Goal: Task Accomplishment & Management: Use online tool/utility

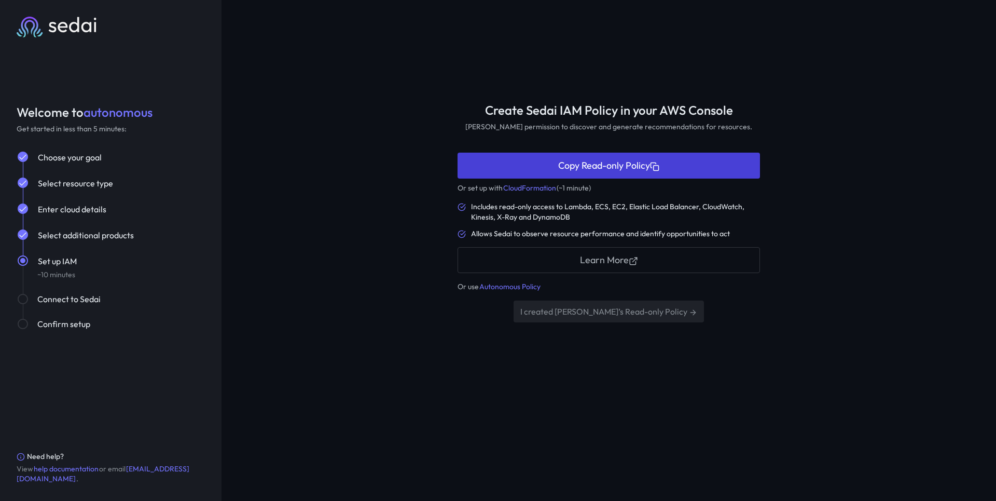
click at [581, 164] on button "Copy Read-only Policy" at bounding box center [609, 165] width 303 height 25
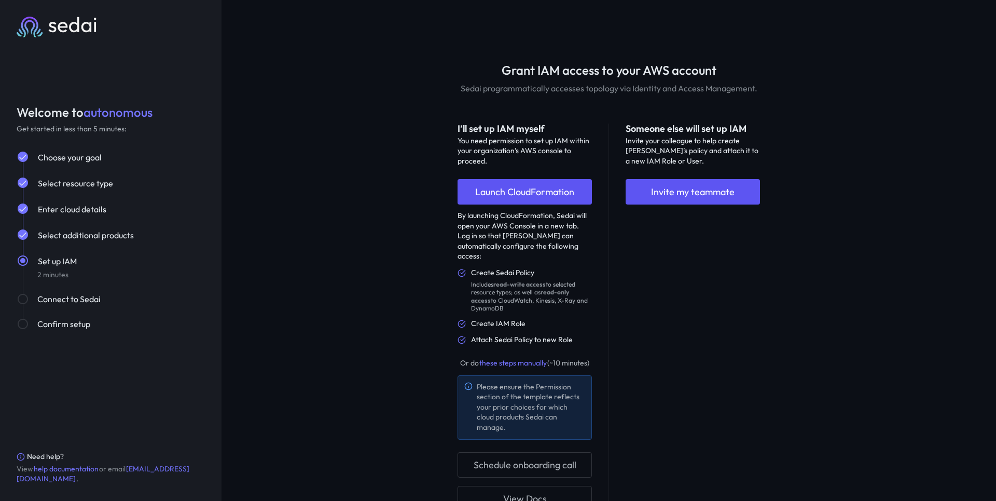
scroll to position [77, 0]
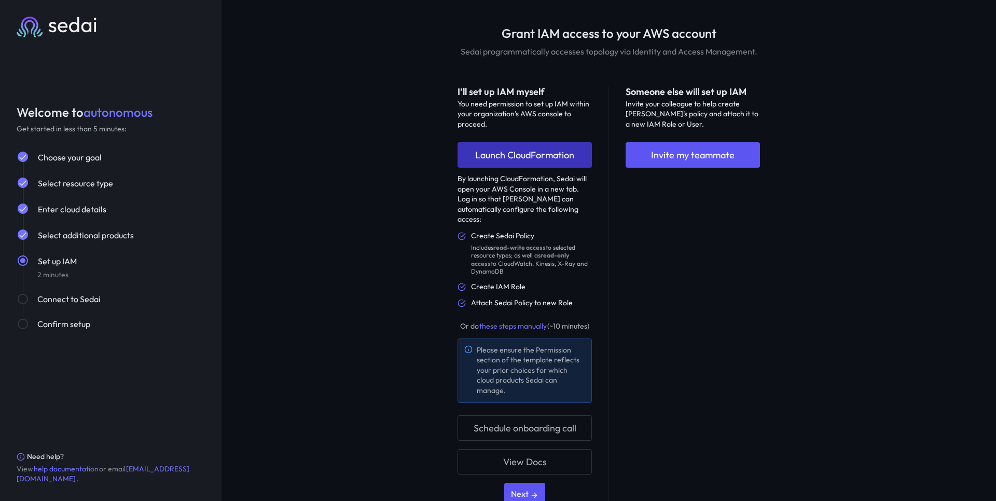
click at [543, 153] on link "Launch CloudFormation" at bounding box center [525, 154] width 134 height 25
click at [95, 190] on div "Select resource type" at bounding box center [111, 189] width 188 height 26
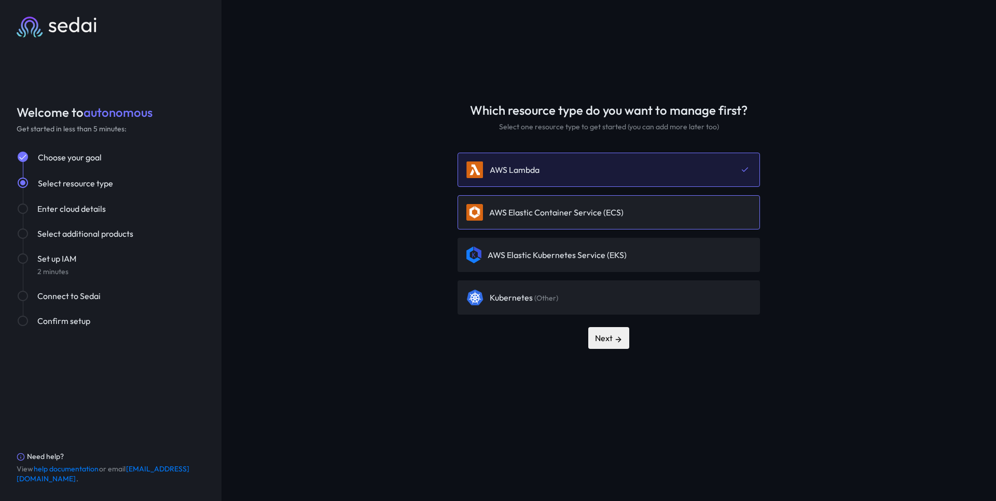
click at [571, 220] on div "AWS Elastic Container Service (ECS)" at bounding box center [609, 212] width 303 height 34
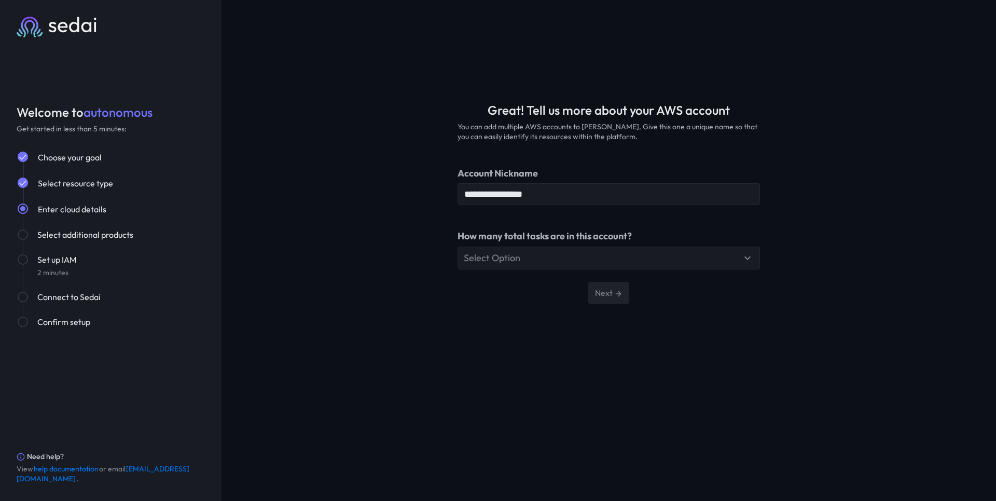
click at [614, 263] on div "Select Option" at bounding box center [603, 258] width 278 height 12
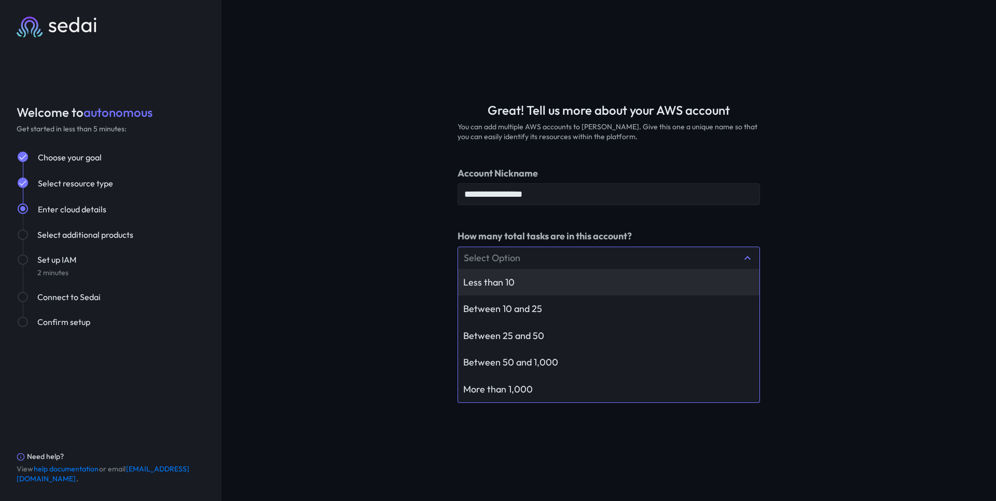
click at [597, 287] on div "Less than 10" at bounding box center [608, 282] width 291 height 12
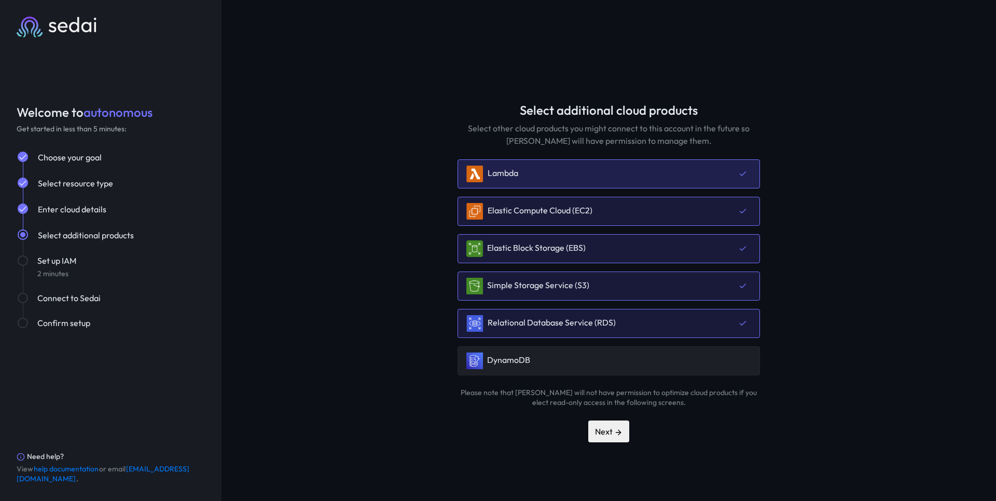
click at [611, 180] on div "Lambda" at bounding box center [609, 173] width 303 height 29
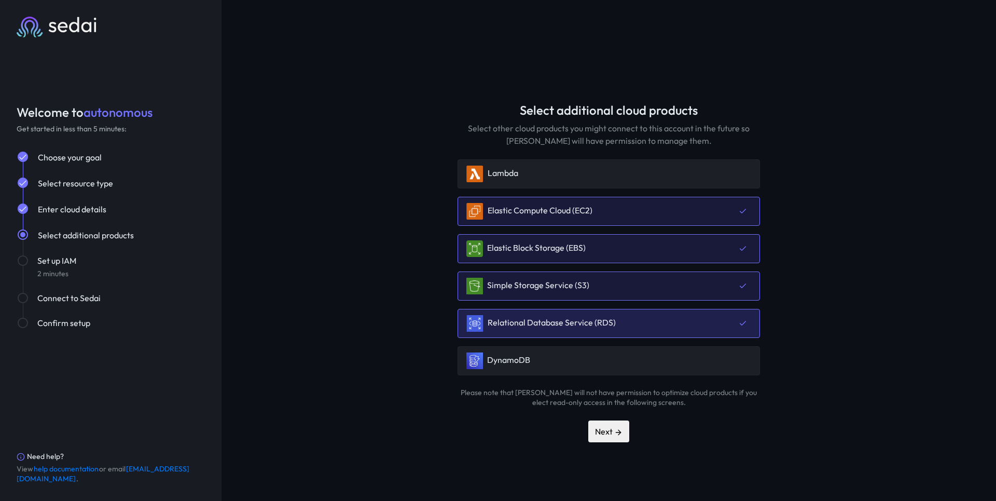
click at [598, 328] on div "Relational Database Service (RDS)" at bounding box center [541, 323] width 149 height 17
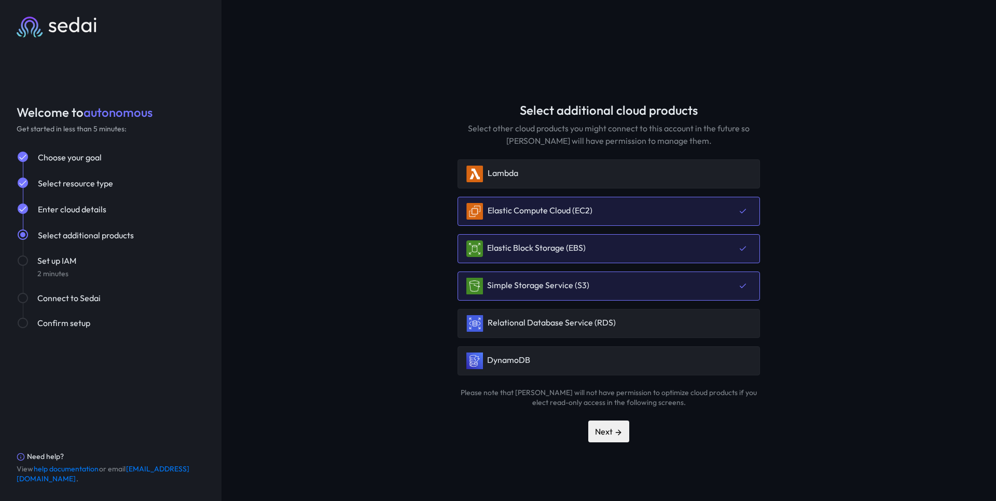
click at [345, 320] on div "Select additional cloud products Select other cloud products you might connect …" at bounding box center [609, 250] width 775 height 501
click at [561, 170] on div "Lambda" at bounding box center [609, 173] width 303 height 29
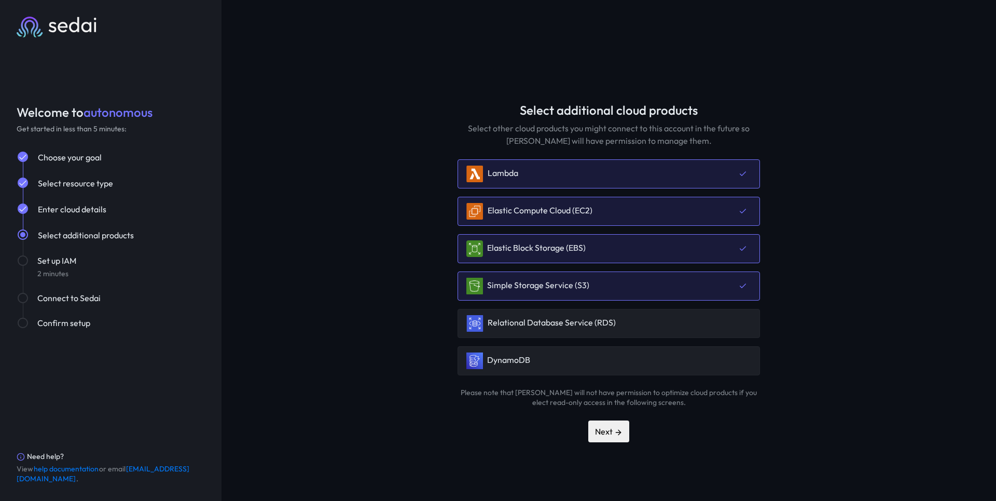
click at [385, 355] on div "Select additional cloud products Select other cloud products you might connect …" at bounding box center [608, 272] width 459 height 339
